Goal: Transaction & Acquisition: Purchase product/service

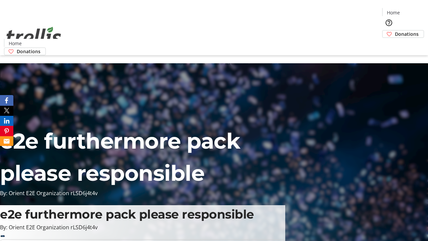
click at [395, 30] on span "Donations" at bounding box center [407, 33] width 24 height 7
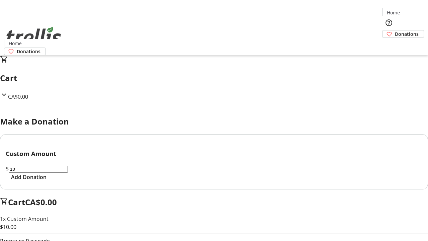
select select "CA"
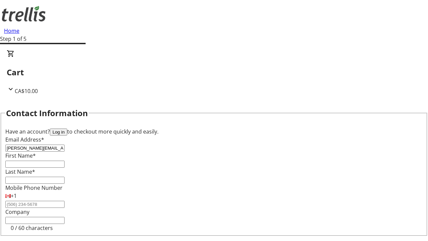
type input "[PERSON_NAME][EMAIL_ADDRESS][DOMAIN_NAME]"
type input "[PERSON_NAME]"
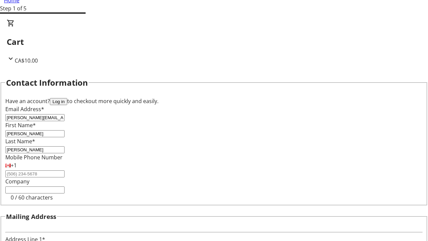
type input "[STREET_ADDRESS][PERSON_NAME]"
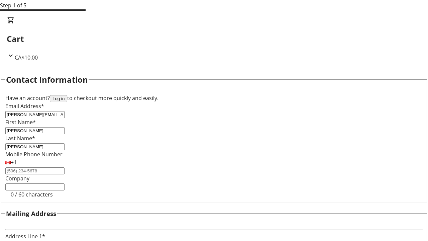
type input "Kelowna"
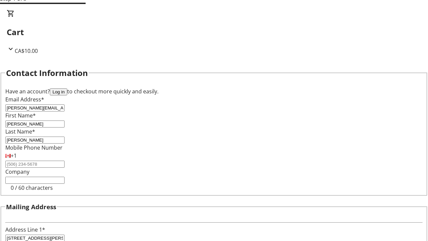
select select "BC"
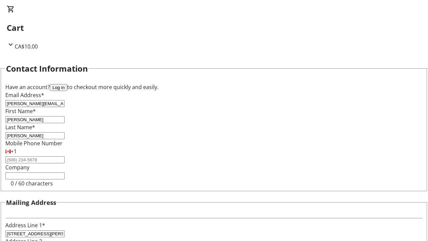
type input "Kelowna"
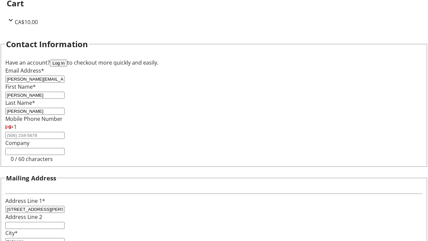
type input "V1Y 0C2"
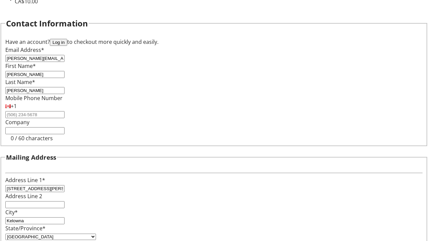
scroll to position [0, 0]
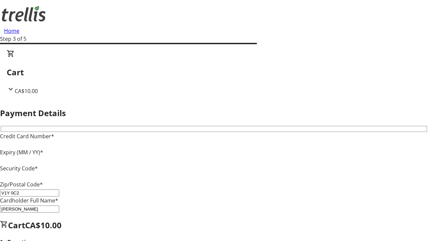
type input "V1Y 0C2"
